Goal: Navigation & Orientation: Go to known website

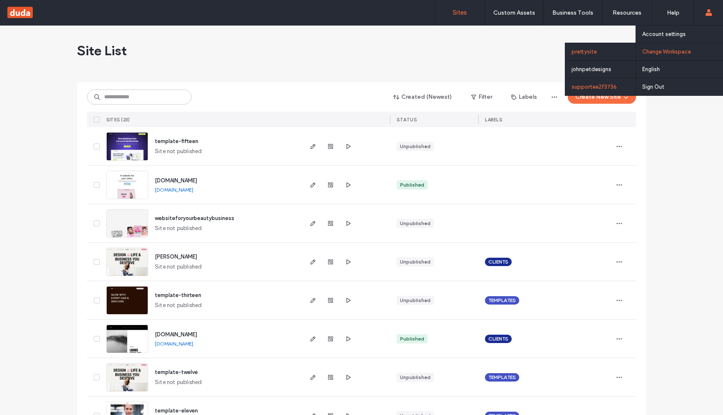
click at [586, 88] on div "supportee2f3736" at bounding box center [601, 87] width 70 height 18
click at [606, 85] on div "supportee2f3736" at bounding box center [601, 87] width 70 height 18
click at [603, 68] on div "johnpetdesigns" at bounding box center [601, 69] width 70 height 18
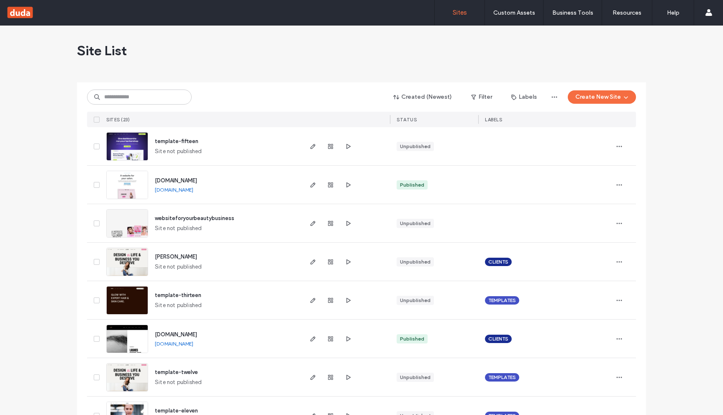
click at [193, 190] on link "[DOMAIN_NAME]" at bounding box center [174, 190] width 39 height 6
click at [347, 148] on use "button" at bounding box center [349, 146] width 4 height 5
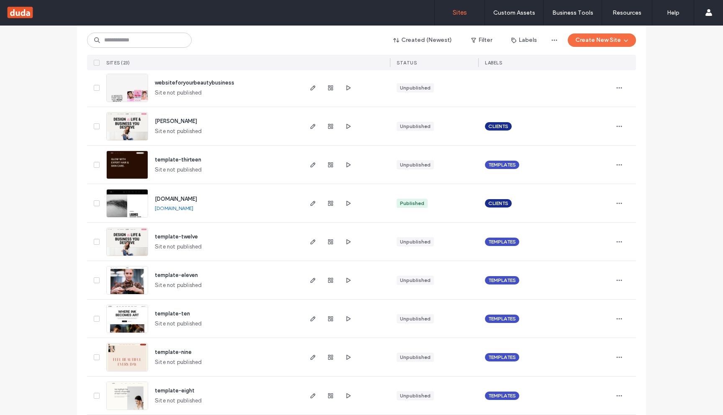
click at [193, 206] on link "[DOMAIN_NAME]" at bounding box center [174, 208] width 39 height 6
